Goal: Task Accomplishment & Management: Manage account settings

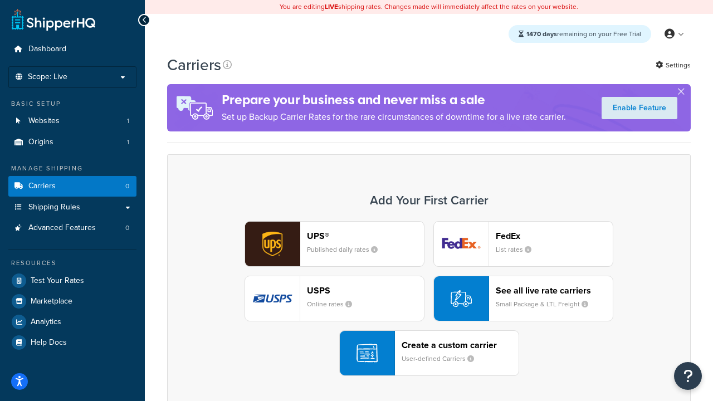
click at [429, 299] on div "UPS® Published daily rates FedEx List rates USPS Online rates See all live rate…" at bounding box center [429, 298] width 500 height 155
click at [554, 236] on header "FedEx" at bounding box center [554, 236] width 117 height 11
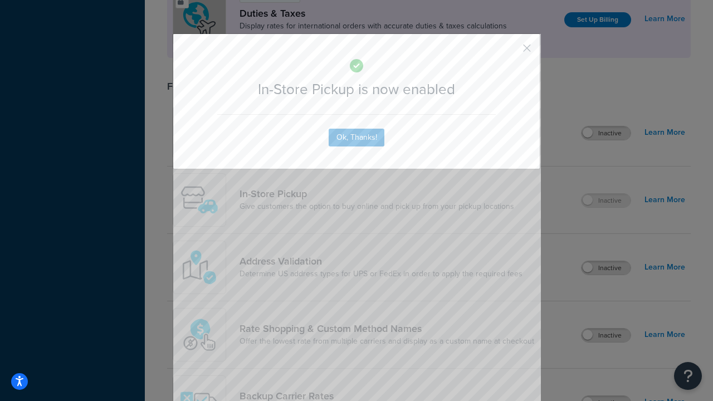
click at [510, 51] on button "button" at bounding box center [510, 52] width 3 height 3
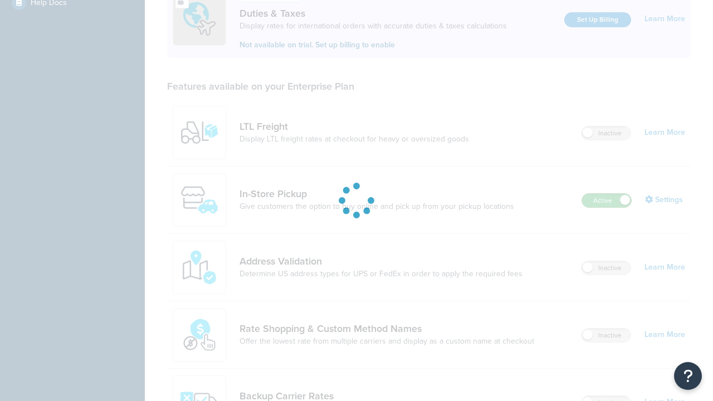
click at [607, 194] on label "Active" at bounding box center [606, 200] width 49 height 13
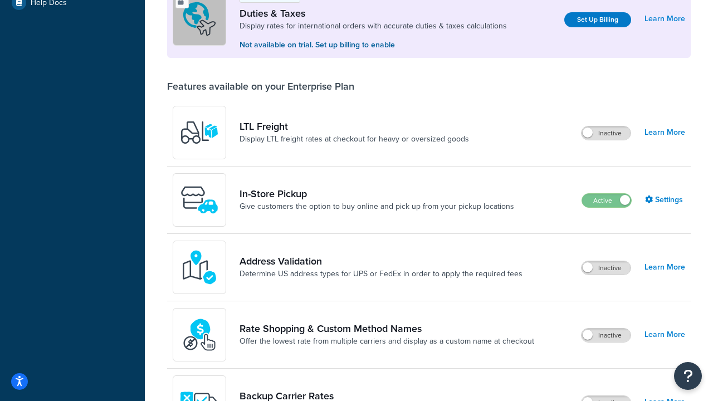
scroll to position [555, 0]
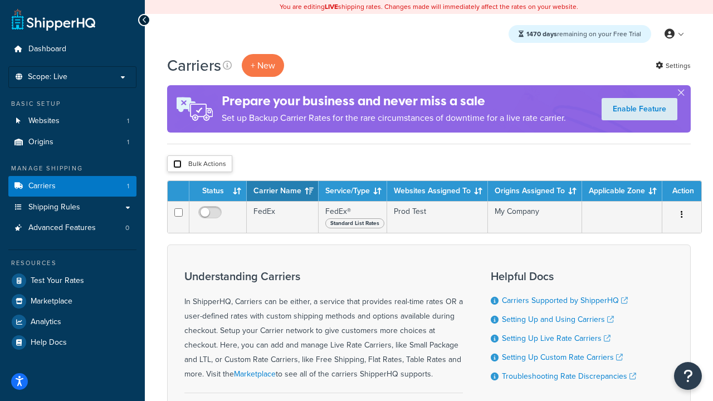
click at [177, 164] on input "checkbox" at bounding box center [177, 164] width 8 height 8
checkbox input "true"
click at [0, 0] on button "Delete" at bounding box center [0, 0] width 0 height 0
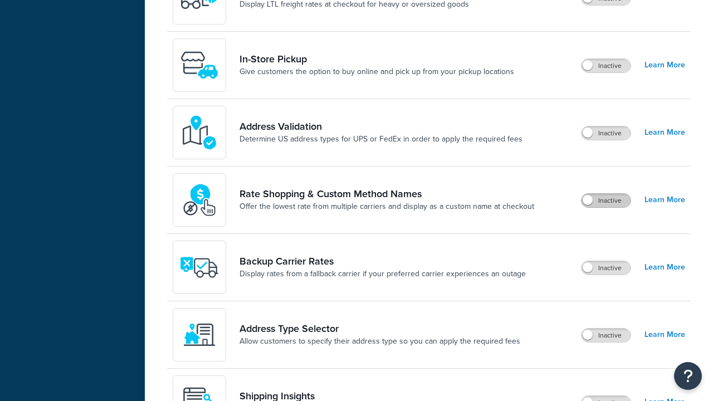
click at [606, 194] on label "Inactive" at bounding box center [606, 200] width 49 height 13
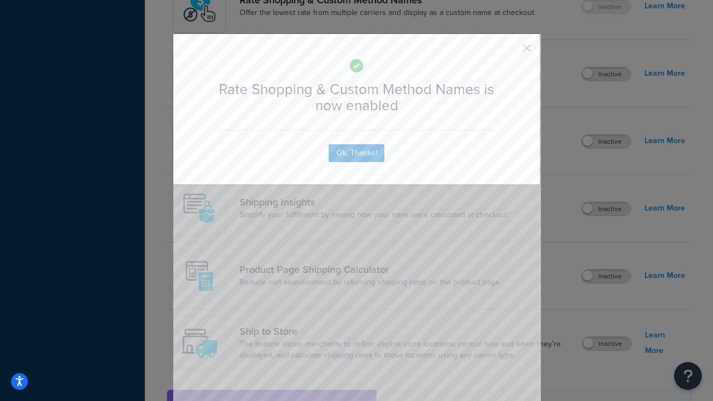
click at [510, 52] on button "button" at bounding box center [510, 52] width 3 height 3
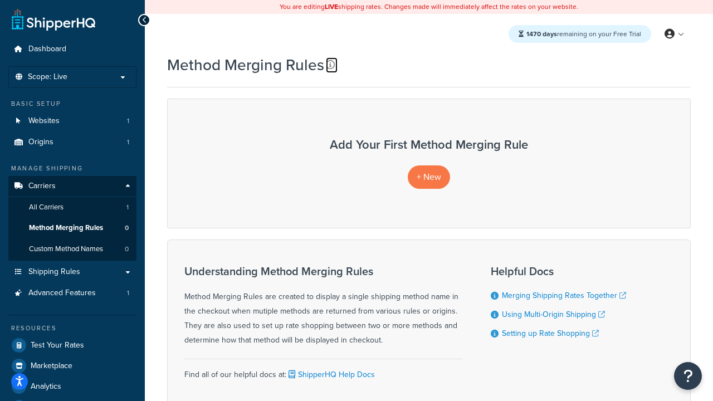
click at [330, 65] on icon at bounding box center [330, 64] width 9 height 9
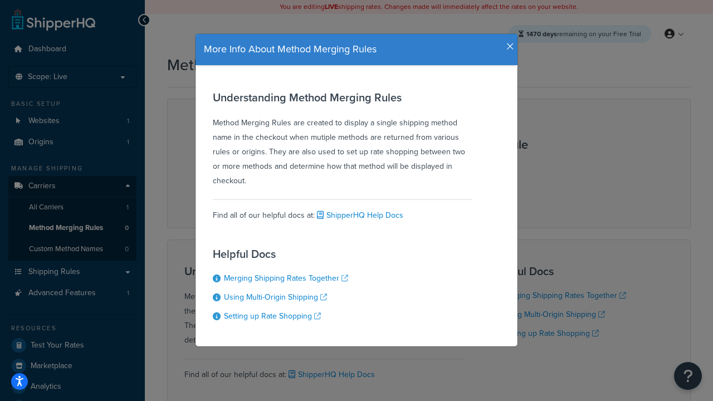
click at [507, 42] on icon "button" at bounding box center [510, 47] width 8 height 10
